Goal: Information Seeking & Learning: Learn about a topic

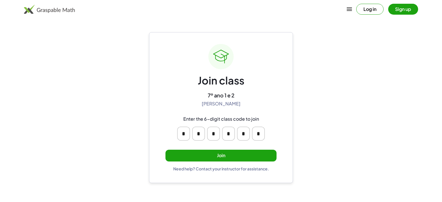
click at [235, 155] on button "Join" at bounding box center [221, 156] width 111 height 12
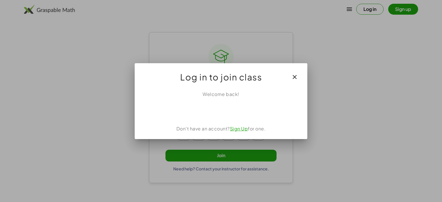
click at [235, 155] on div at bounding box center [221, 101] width 442 height 202
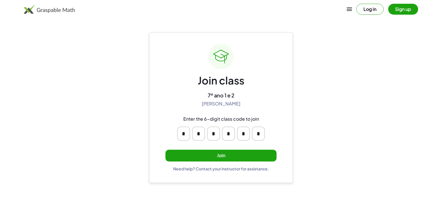
click at [231, 157] on button "Join" at bounding box center [221, 156] width 111 height 12
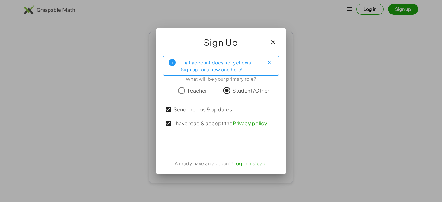
click at [248, 162] on link "Log In instead." at bounding box center [250, 164] width 34 height 6
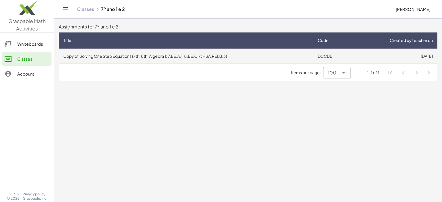
click at [209, 52] on td "Copy of Solving One Step Equations (7th, 8th, Algebra 1: 7.EE.A.1; 8.EE.C.7; HS…" at bounding box center [186, 56] width 254 height 15
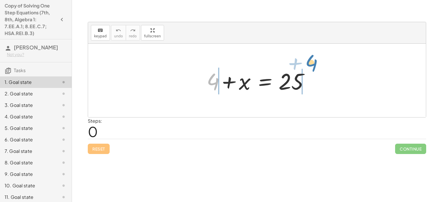
drag, startPoint x: 214, startPoint y: 86, endPoint x: 313, endPoint y: 70, distance: 100.5
click at [313, 70] on div at bounding box center [259, 81] width 111 height 30
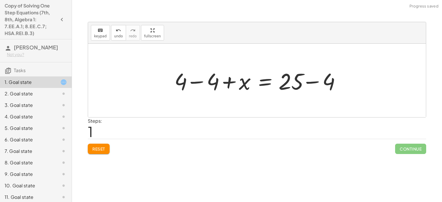
click at [204, 83] on div at bounding box center [259, 81] width 175 height 30
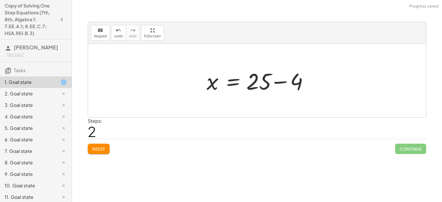
click at [303, 83] on div at bounding box center [259, 81] width 111 height 30
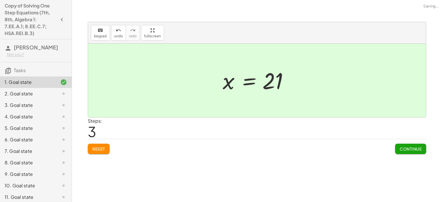
click at [411, 149] on span "Continue" at bounding box center [411, 149] width 22 height 5
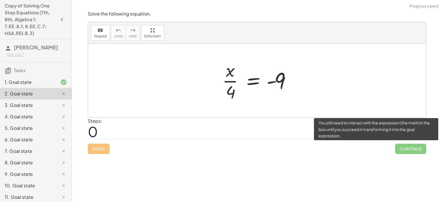
click at [411, 149] on span "Continue" at bounding box center [410, 149] width 31 height 10
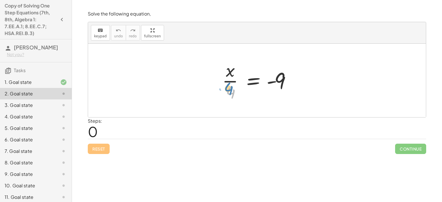
drag, startPoint x: 230, startPoint y: 88, endPoint x: 228, endPoint y: 85, distance: 4.0
click at [228, 85] on div at bounding box center [258, 80] width 79 height 44
drag, startPoint x: 231, startPoint y: 93, endPoint x: 300, endPoint y: 79, distance: 69.7
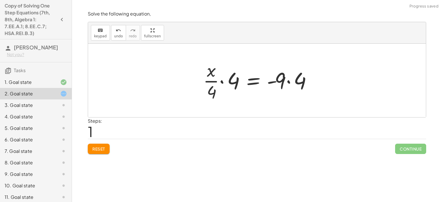
click at [238, 85] on div at bounding box center [259, 80] width 118 height 44
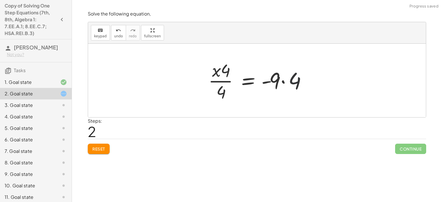
click at [296, 84] on div at bounding box center [259, 80] width 107 height 44
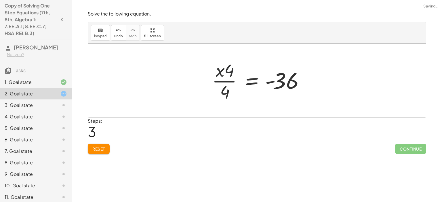
click at [232, 72] on div at bounding box center [259, 80] width 100 height 44
click at [229, 82] on div at bounding box center [259, 80] width 100 height 44
click at [230, 82] on div at bounding box center [259, 80] width 100 height 44
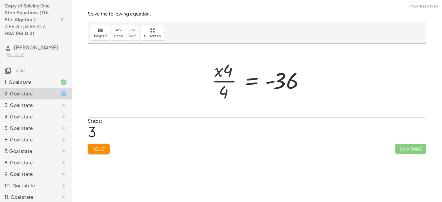
click at [230, 83] on div at bounding box center [259, 80] width 100 height 44
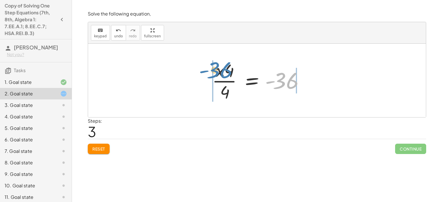
drag, startPoint x: 279, startPoint y: 77, endPoint x: 250, endPoint y: 55, distance: 35.9
click at [248, 55] on div "· x · 4 = - 9 · · x · 4 · 4 = · - 9 · 4 · x · 4 · 4 = · - 9 · 4 - 36 · x = - · …" at bounding box center [257, 81] width 338 height 74
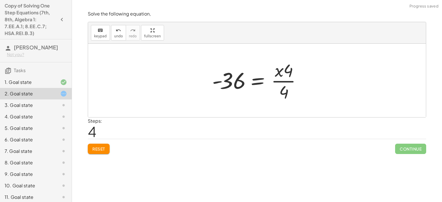
click at [282, 70] on div at bounding box center [259, 80] width 100 height 44
click at [287, 81] on div at bounding box center [259, 80] width 100 height 44
click at [105, 150] on span "Reset" at bounding box center [98, 149] width 13 height 5
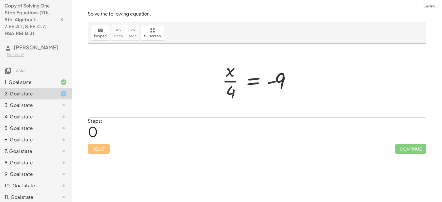
click at [107, 151] on div "Reset Continue" at bounding box center [257, 146] width 339 height 15
drag, startPoint x: 228, startPoint y: 98, endPoint x: 283, endPoint y: 82, distance: 57.1
click at [283, 82] on div at bounding box center [258, 80] width 79 height 44
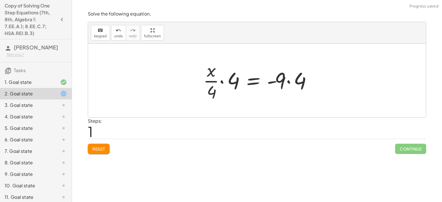
click at [303, 77] on div at bounding box center [259, 80] width 118 height 44
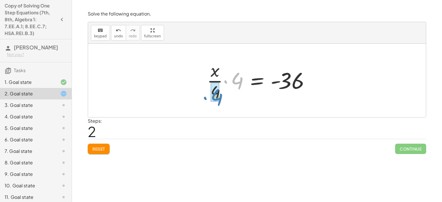
drag, startPoint x: 236, startPoint y: 77, endPoint x: 216, endPoint y: 93, distance: 25.6
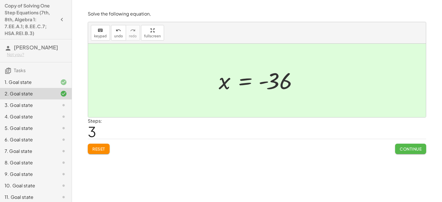
click at [417, 145] on button "Continue" at bounding box center [410, 149] width 31 height 10
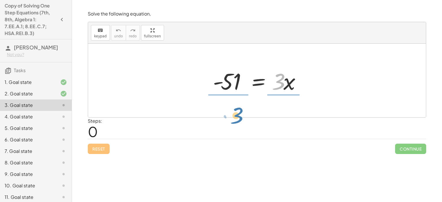
drag, startPoint x: 280, startPoint y: 80, endPoint x: 230, endPoint y: 109, distance: 57.2
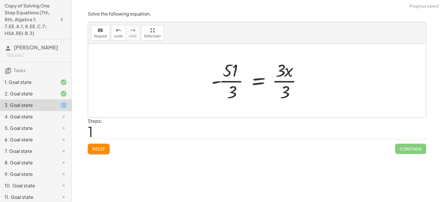
click at [231, 79] on div at bounding box center [258, 80] width 101 height 44
click at [277, 87] on div at bounding box center [259, 80] width 100 height 44
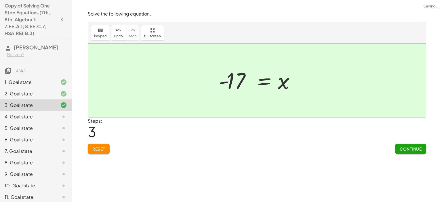
click at [406, 149] on span "Continue" at bounding box center [411, 149] width 22 height 5
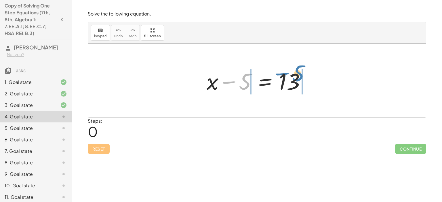
drag, startPoint x: 244, startPoint y: 81, endPoint x: 297, endPoint y: 73, distance: 54.4
click at [297, 73] on div at bounding box center [259, 81] width 111 height 30
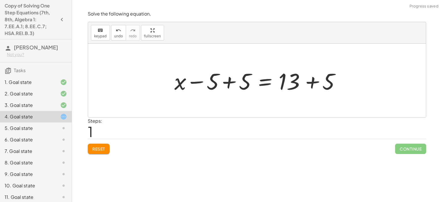
click at [235, 79] on div at bounding box center [259, 81] width 175 height 30
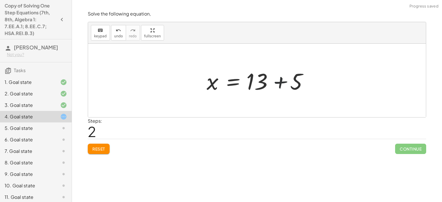
click at [288, 79] on div at bounding box center [259, 81] width 111 height 30
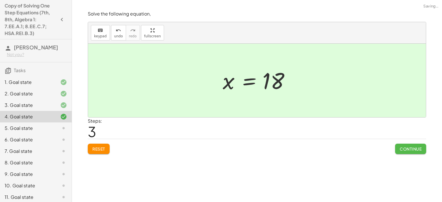
click at [406, 147] on span "Continue" at bounding box center [411, 149] width 22 height 5
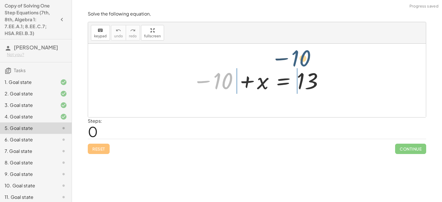
drag, startPoint x: 228, startPoint y: 79, endPoint x: 317, endPoint y: 57, distance: 91.4
click at [313, 57] on div "− 10 − 10 + x = 13" at bounding box center [257, 81] width 338 height 74
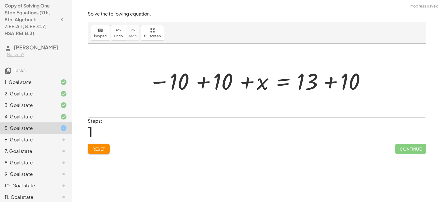
click at [193, 78] on div at bounding box center [259, 81] width 227 height 30
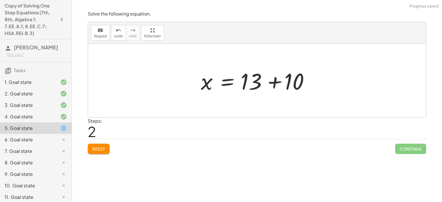
click at [300, 77] on div at bounding box center [259, 81] width 122 height 30
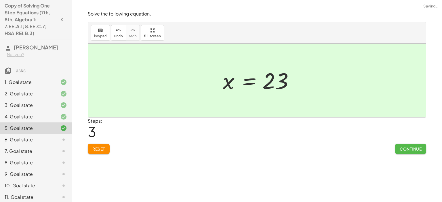
click at [404, 149] on span "Continue" at bounding box center [411, 149] width 22 height 5
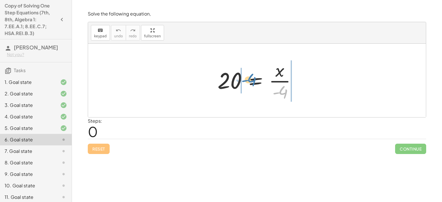
drag, startPoint x: 283, startPoint y: 94, endPoint x: 247, endPoint y: 80, distance: 38.5
click at [247, 80] on div at bounding box center [259, 80] width 89 height 44
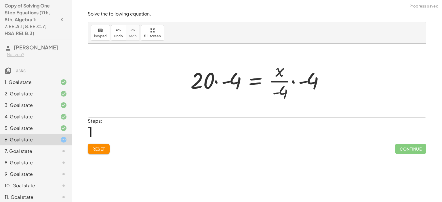
click at [210, 85] on div at bounding box center [259, 80] width 143 height 44
click at [234, 79] on div at bounding box center [259, 80] width 143 height 44
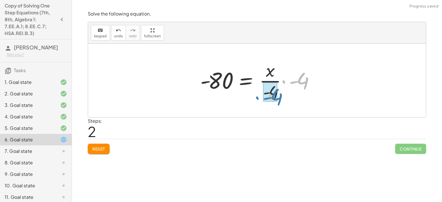
drag, startPoint x: 305, startPoint y: 76, endPoint x: 277, endPoint y: 92, distance: 31.2
click at [277, 92] on div at bounding box center [258, 80] width 123 height 44
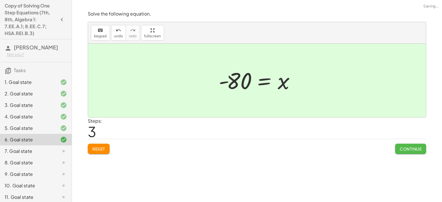
drag, startPoint x: 409, startPoint y: 149, endPoint x: 408, endPoint y: 147, distance: 3.2
click at [408, 147] on span "Continue" at bounding box center [411, 149] width 22 height 5
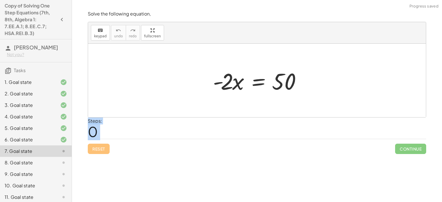
drag, startPoint x: 408, startPoint y: 147, endPoint x: 287, endPoint y: 93, distance: 132.2
click at [287, 93] on div "Solve the following equation, keyboard keypad undo undo redo redo fullscreen · …" at bounding box center [256, 82] width 345 height 151
drag, startPoint x: 224, startPoint y: 77, endPoint x: 275, endPoint y: 82, distance: 51.1
click at [275, 82] on div at bounding box center [259, 81] width 98 height 30
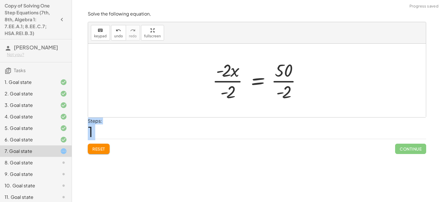
click at [231, 79] on div at bounding box center [259, 80] width 99 height 44
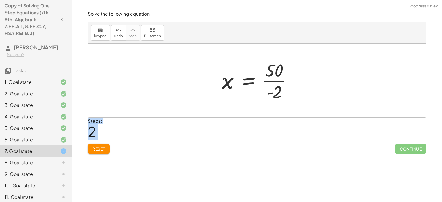
click at [278, 79] on div at bounding box center [259, 80] width 80 height 44
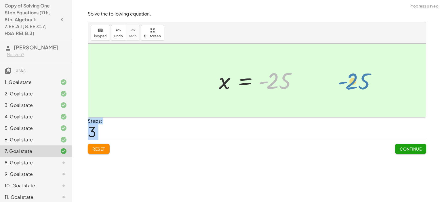
click at [359, 82] on div at bounding box center [257, 81] width 338 height 74
click at [359, 91] on div at bounding box center [257, 81] width 338 height 74
drag, startPoint x: 359, startPoint y: 98, endPoint x: 342, endPoint y: 102, distance: 17.5
click at [359, 98] on div at bounding box center [257, 81] width 338 height 74
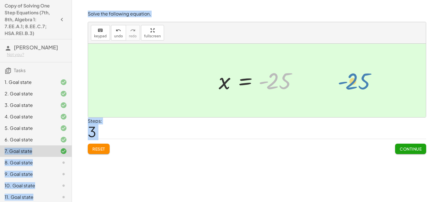
drag, startPoint x: 246, startPoint y: 156, endPoint x: 331, endPoint y: 196, distance: 94.7
click at [331, 178] on main "Copy of Solving One Step Equations (7th, 8th, Algebra 1: 7.EE.A.1; 8.EE.C.7; HS…" at bounding box center [221, 101] width 442 height 202
click at [337, 77] on div at bounding box center [257, 81] width 338 height 74
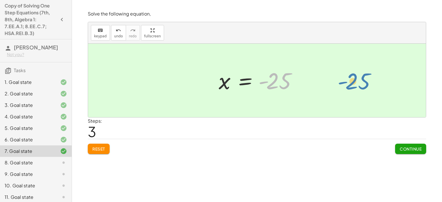
click at [323, 85] on div at bounding box center [257, 81] width 338 height 74
click at [210, 73] on div at bounding box center [257, 81] width 338 height 74
drag, startPoint x: 177, startPoint y: 149, endPoint x: 195, endPoint y: 124, distance: 30.5
click at [199, 134] on div "Solve the following equation, keyboard keypad undo undo redo redo fullscreen · …" at bounding box center [256, 82] width 345 height 151
drag, startPoint x: 235, startPoint y: 97, endPoint x: 421, endPoint y: 181, distance: 204.3
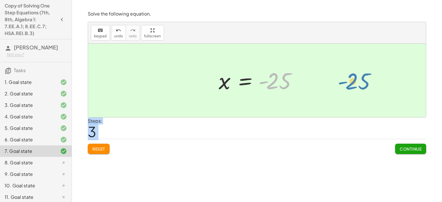
click at [425, 183] on div "keyboard keypad undo undo redo redo fullscreen + 4 + x = 25 + 4 − 4 + x = + 25 …" at bounding box center [257, 101] width 370 height 202
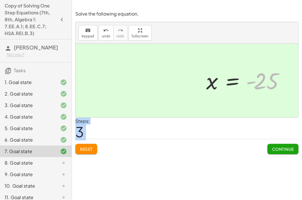
click at [123, 83] on div at bounding box center [187, 81] width 223 height 74
drag, startPoint x: 83, startPoint y: 0, endPoint x: 189, endPoint y: -30, distance: 110.6
click at [189, 0] on html "Copy of Solving One Step Equations (7th, 8th, Algebra 1: 7.EE.A.1; 8.EE.C.7; HS…" at bounding box center [151, 100] width 302 height 200
drag, startPoint x: 97, startPoint y: 109, endPoint x: 76, endPoint y: 88, distance: 30.1
click at [76, 88] on div at bounding box center [187, 81] width 223 height 74
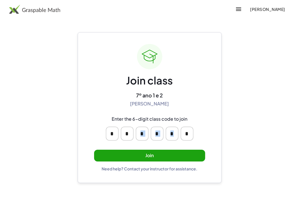
drag, startPoint x: 258, startPoint y: 43, endPoint x: 147, endPoint y: 135, distance: 144.8
click at [147, 135] on main "Join class 7º ano 1 e 2 Maique Tambosi Enter the 6-digit class code to join * *…" at bounding box center [149, 101] width 299 height 202
click at [150, 157] on button "Join" at bounding box center [149, 156] width 111 height 12
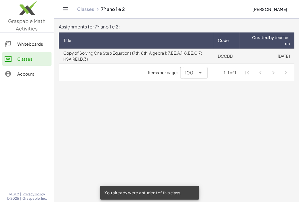
click at [220, 61] on td "DCCBB" at bounding box center [226, 56] width 26 height 15
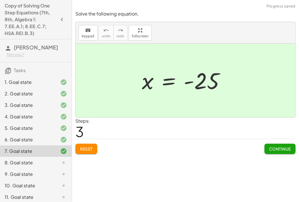
click at [270, 150] on span "Continue" at bounding box center [280, 149] width 22 height 5
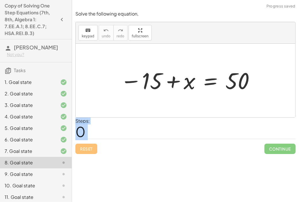
drag, startPoint x: 203, startPoint y: 168, endPoint x: 199, endPoint y: 75, distance: 93.6
click at [199, 79] on div "keyboard keypad undo undo redo redo fullscreen × Steps: 3 Reset Continue Solve …" at bounding box center [185, 101] width 227 height 202
drag, startPoint x: 247, startPoint y: 54, endPoint x: 252, endPoint y: 52, distance: 5.0
click at [252, 53] on div at bounding box center [186, 81] width 220 height 74
drag, startPoint x: 271, startPoint y: 77, endPoint x: 253, endPoint y: 106, distance: 34.0
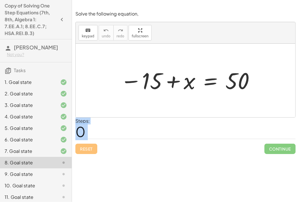
click at [268, 88] on div at bounding box center [186, 81] width 220 height 74
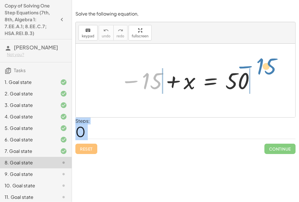
drag, startPoint x: 159, startPoint y: 85, endPoint x: 273, endPoint y: 70, distance: 115.2
click at [273, 70] on div "− 15 − 15 + x = 50" at bounding box center [186, 81] width 220 height 74
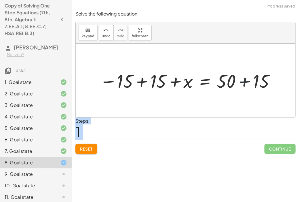
click at [242, 86] on div at bounding box center [188, 81] width 183 height 24
click at [144, 85] on div at bounding box center [172, 80] width 150 height 23
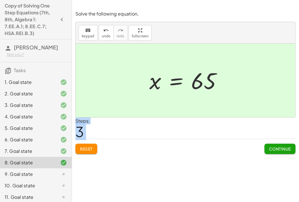
click at [272, 142] on div "Continue" at bounding box center [280, 146] width 31 height 15
click at [274, 147] on span "Continue" at bounding box center [280, 149] width 22 height 5
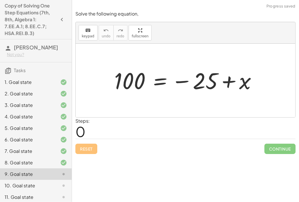
scroll to position [14, 0]
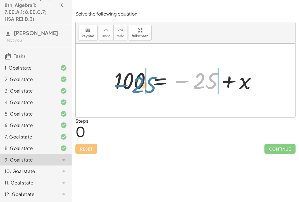
drag, startPoint x: 209, startPoint y: 79, endPoint x: 147, endPoint y: 83, distance: 61.4
click at [147, 83] on div at bounding box center [187, 80] width 153 height 28
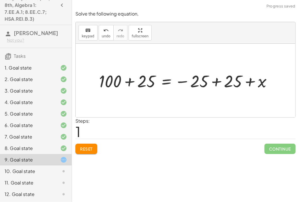
click at [128, 83] on div at bounding box center [187, 80] width 183 height 22
click at [204, 80] on div at bounding box center [204, 81] width 151 height 22
click at [214, 80] on div at bounding box center [204, 81] width 151 height 22
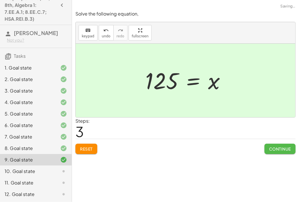
click at [277, 148] on span "Continue" at bounding box center [280, 149] width 22 height 5
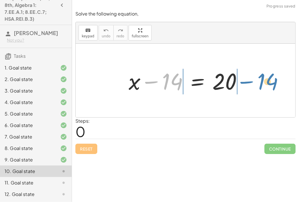
drag, startPoint x: 182, startPoint y: 78, endPoint x: 269, endPoint y: 77, distance: 87.2
click at [271, 76] on div "− 14 + x − 14 = 20" at bounding box center [186, 81] width 220 height 74
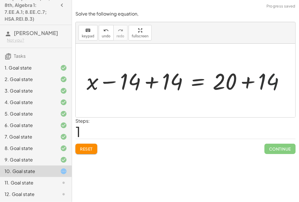
click at [264, 83] on div at bounding box center [188, 81] width 208 height 30
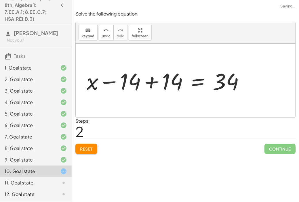
click at [181, 83] on div at bounding box center [168, 81] width 168 height 30
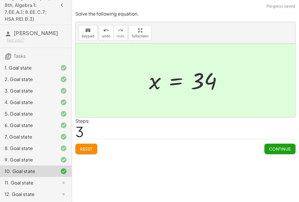
click at [277, 142] on div "Continue" at bounding box center [280, 146] width 31 height 15
click at [271, 144] on span "Continue" at bounding box center [280, 149] width 31 height 10
click at [271, 147] on span "Continue" at bounding box center [280, 149] width 22 height 5
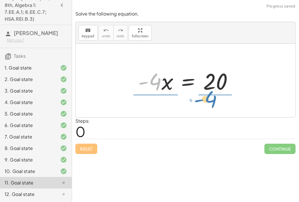
drag, startPoint x: 154, startPoint y: 87, endPoint x: 210, endPoint y: 105, distance: 58.5
click at [210, 105] on div "· - 4 · - 4 · x = 20" at bounding box center [186, 81] width 220 height 74
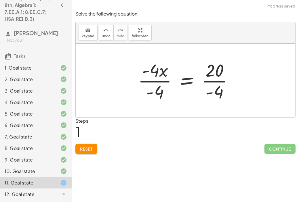
click at [214, 78] on div at bounding box center [187, 80] width 105 height 44
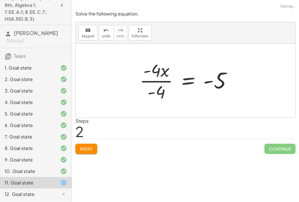
click at [146, 80] on div at bounding box center [188, 80] width 102 height 44
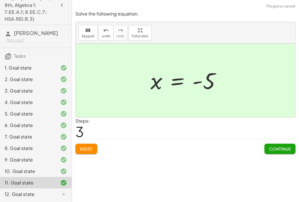
click at [273, 149] on span "Continue" at bounding box center [280, 149] width 22 height 5
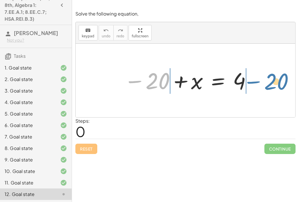
drag, startPoint x: 159, startPoint y: 78, endPoint x: 277, endPoint y: 79, distance: 118.6
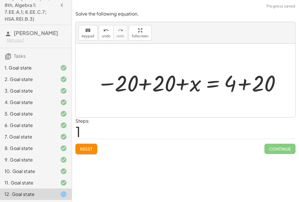
click at [275, 81] on div at bounding box center [189, 81] width 183 height 24
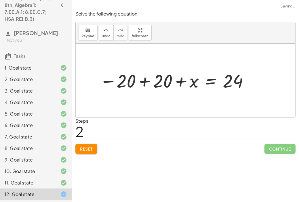
click at [160, 84] on div at bounding box center [175, 80] width 156 height 23
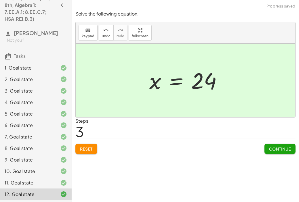
click at [277, 147] on span "Continue" at bounding box center [280, 149] width 22 height 5
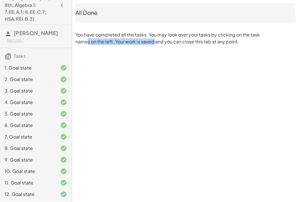
drag, startPoint x: 84, startPoint y: 98, endPoint x: 160, endPoint y: 121, distance: 79.5
click at [160, 121] on div "Copy of Solving One Step Equations (7th, 8th, Algebra 1: 7.EE.A.1; 8.EE.C.7; HS…" at bounding box center [149, 101] width 299 height 202
click at [161, 121] on div "Copy of Solving One Step Equations (7th, 8th, Algebra 1: 7.EE.A.1; 8.EE.C.7; HS…" at bounding box center [149, 101] width 299 height 202
